Goal: Book appointment/travel/reservation

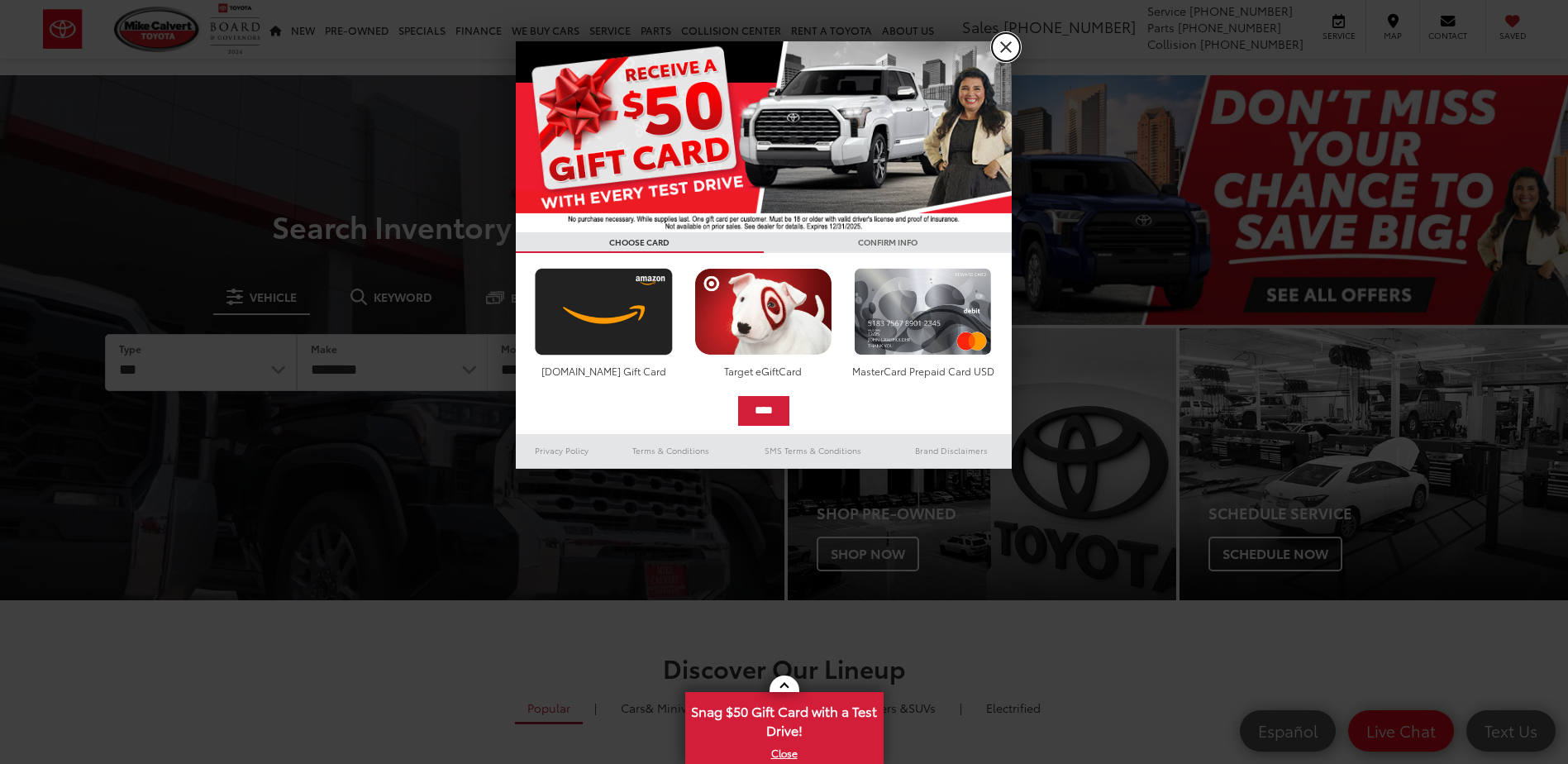
click at [1007, 46] on link "X" at bounding box center [1006, 47] width 28 height 28
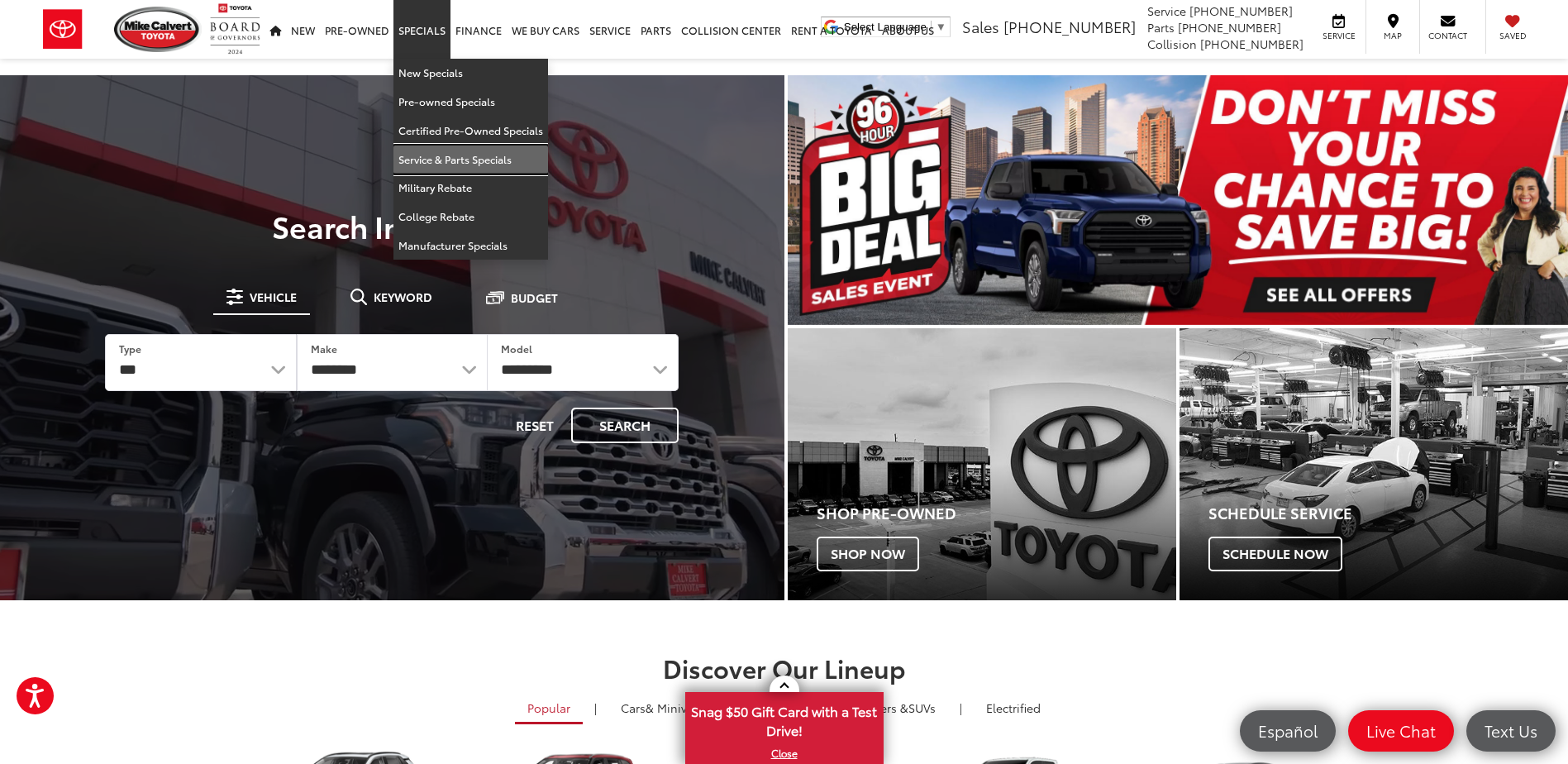
click at [440, 151] on link "Service & Parts Specials" at bounding box center [470, 160] width 154 height 29
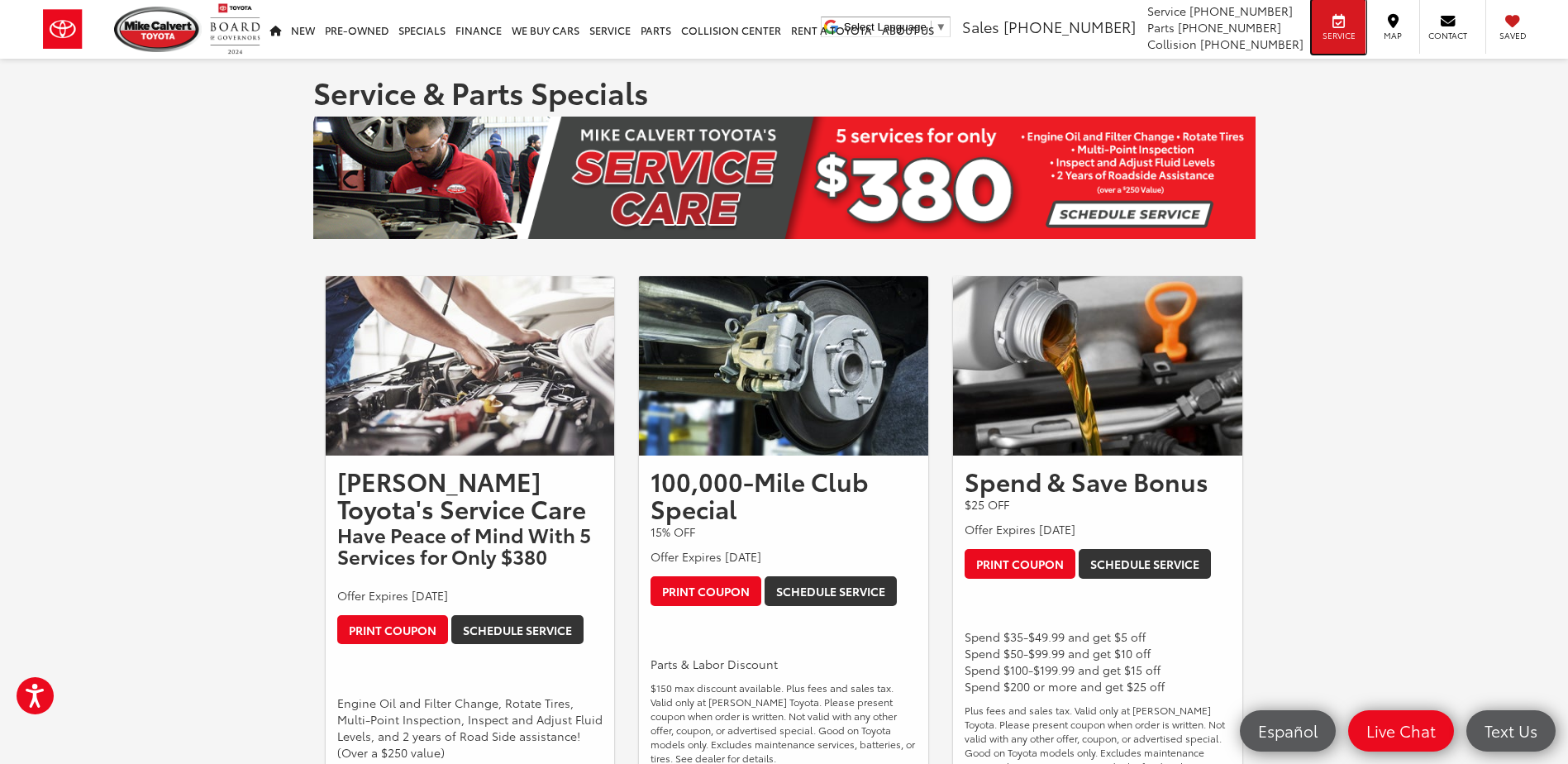
click at [1338, 29] on div "Service" at bounding box center [1339, 27] width 54 height 54
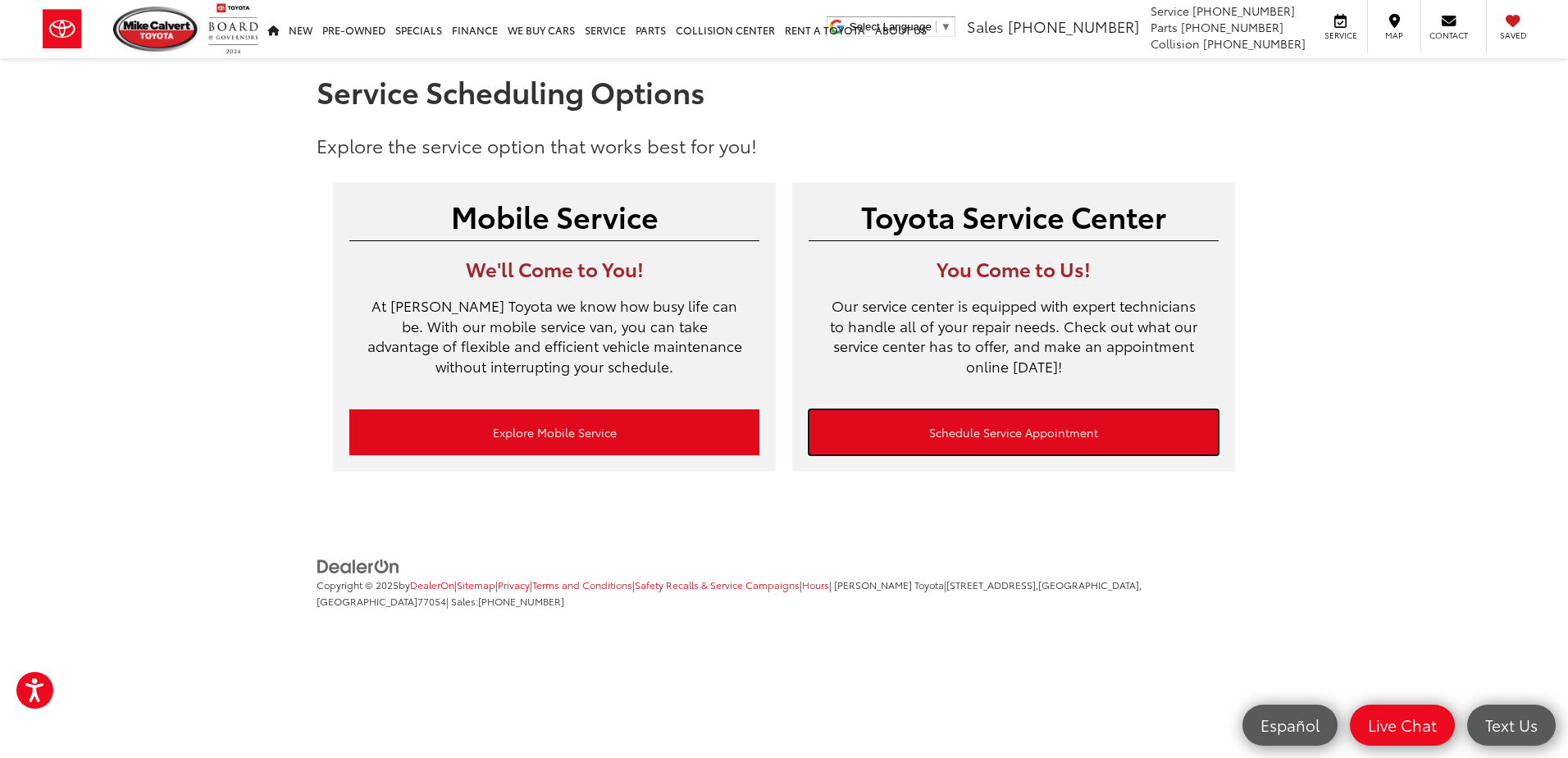
drag, startPoint x: 962, startPoint y: 425, endPoint x: 890, endPoint y: 399, distance: 76.6
click at [962, 425] on link "Schedule Service Appointment" at bounding box center [1014, 432] width 410 height 46
